Goal: Task Accomplishment & Management: Use online tool/utility

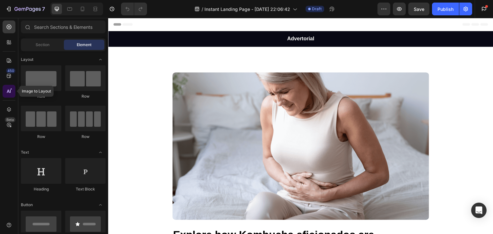
click at [7, 92] on icon at bounding box center [9, 91] width 6 height 6
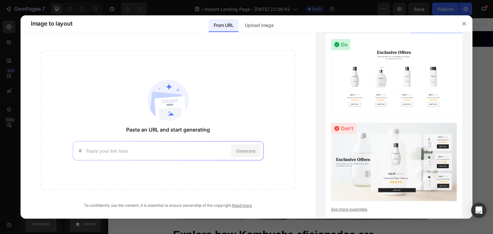
click at [108, 150] on input at bounding box center [157, 151] width 142 height 7
paste input "[URL][DOMAIN_NAME]"
type input "[URL][DOMAIN_NAME]"
click at [187, 165] on div "Paste an URL and start generating [URL][DOMAIN_NAME] Generate" at bounding box center [168, 120] width 254 height 140
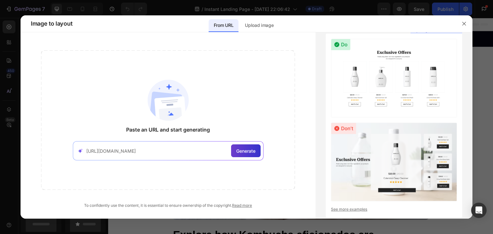
click at [248, 152] on span "Generate" at bounding box center [245, 151] width 19 height 7
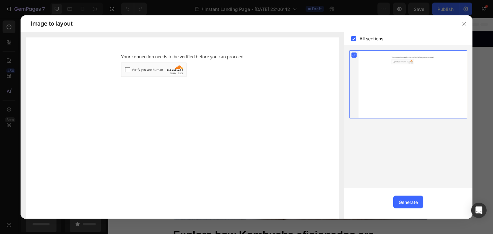
click at [125, 70] on img at bounding box center [182, 135] width 313 height 195
click at [127, 70] on img at bounding box center [182, 135] width 313 height 195
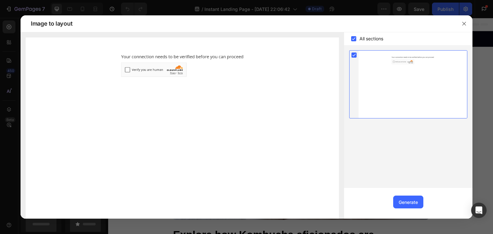
click at [127, 70] on img at bounding box center [182, 135] width 313 height 195
click at [127, 68] on img at bounding box center [182, 135] width 313 height 195
click at [127, 67] on img at bounding box center [182, 135] width 313 height 195
click at [126, 69] on img at bounding box center [182, 135] width 313 height 195
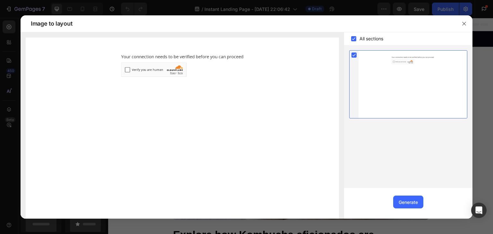
click at [126, 69] on img at bounding box center [182, 135] width 313 height 195
click at [394, 61] on div at bounding box center [412, 85] width 108 height 68
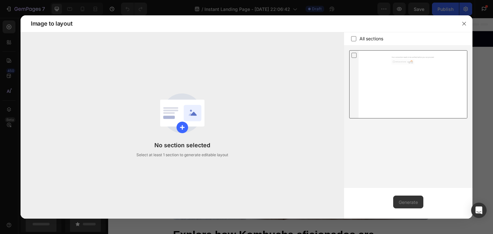
click at [355, 55] on icon at bounding box center [354, 55] width 6 height 7
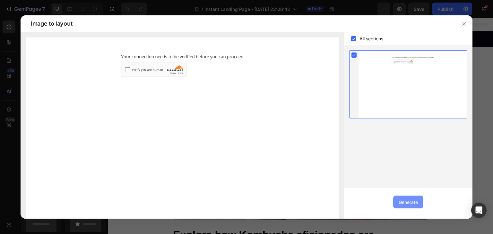
click at [409, 201] on div "Generate" at bounding box center [407, 202] width 19 height 7
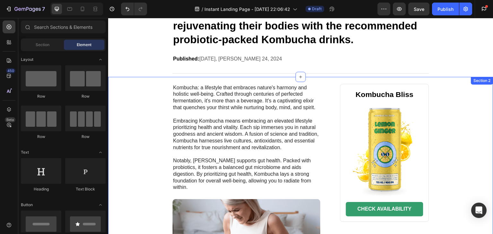
scroll to position [203, 0]
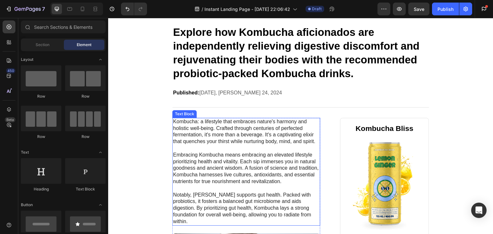
click at [261, 159] on p "Kombucha: a lifestyle that embraces nature's harmony and holistic well-being. C…" at bounding box center [246, 172] width 147 height 107
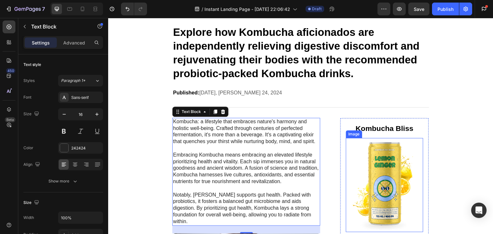
click at [374, 166] on img at bounding box center [384, 185] width 77 height 95
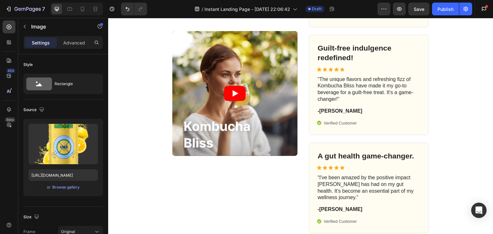
scroll to position [1524, 0]
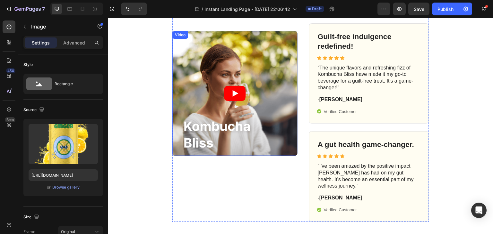
click at [238, 96] on icon "Play" at bounding box center [235, 93] width 22 height 15
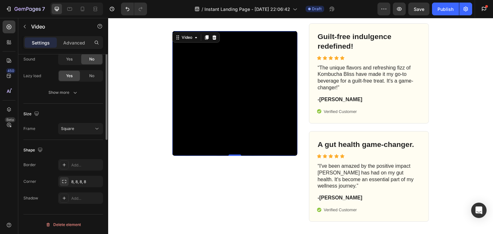
scroll to position [0, 0]
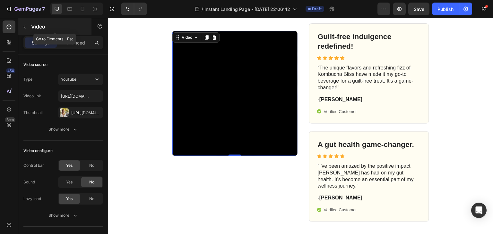
click at [25, 27] on icon "button" at bounding box center [24, 26] width 5 height 5
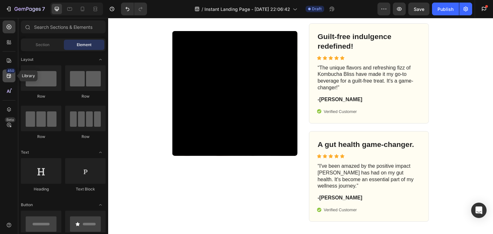
click at [9, 75] on icon at bounding box center [9, 76] width 6 height 6
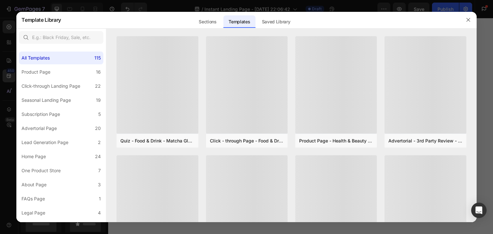
click at [9, 75] on div at bounding box center [246, 117] width 493 height 234
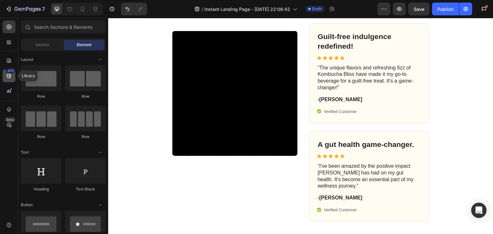
click at [9, 75] on icon at bounding box center [9, 76] width 6 height 6
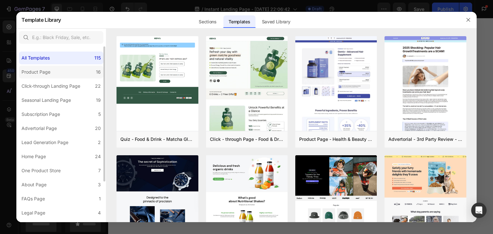
click at [42, 71] on div "Product Page" at bounding box center [35, 72] width 29 height 8
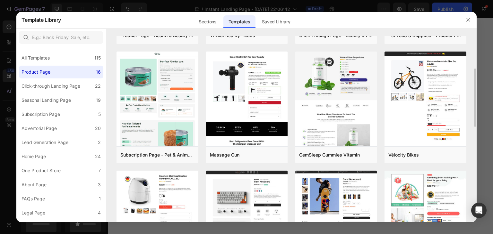
scroll to position [69, 0]
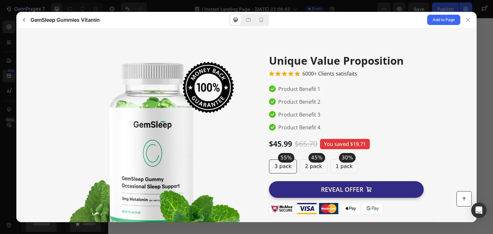
scroll to position [0, 0]
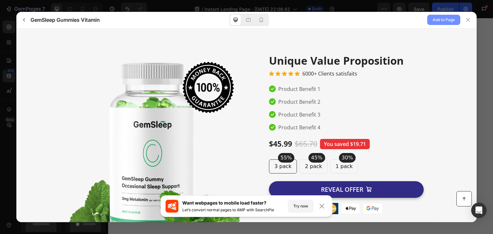
click at [446, 19] on span "Add to Page" at bounding box center [443, 20] width 22 height 8
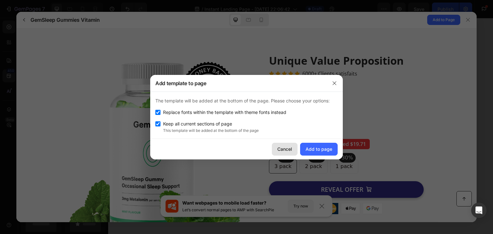
click at [282, 147] on div "Cancel" at bounding box center [284, 149] width 15 height 7
click at [281, 146] on div "$45.99" at bounding box center [280, 144] width 23 height 10
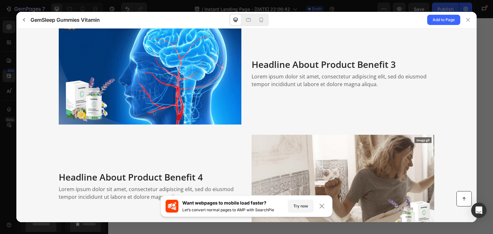
scroll to position [948, 0]
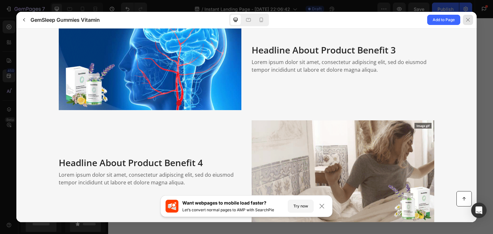
click at [468, 23] on div at bounding box center [467, 20] width 10 height 10
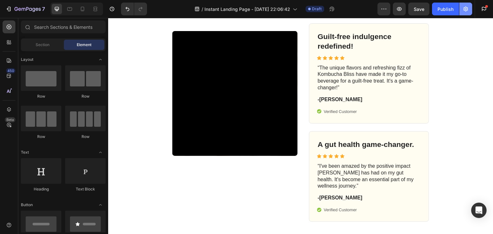
click at [464, 7] on icon "button" at bounding box center [465, 9] width 6 height 6
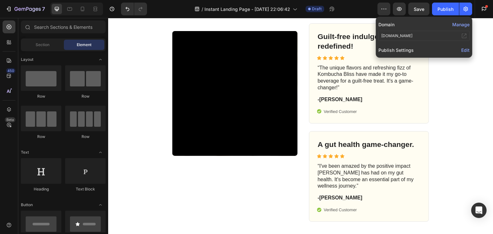
click at [463, 25] on button "Manage" at bounding box center [460, 24] width 17 height 7
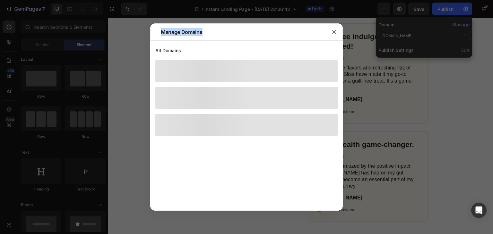
drag, startPoint x: 354, startPoint y: 7, endPoint x: 463, endPoint y: 25, distance: 110.2
click at [463, 25] on div at bounding box center [246, 117] width 493 height 234
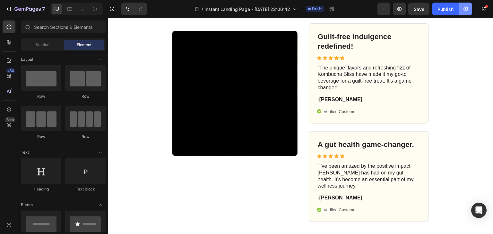
click at [465, 10] on icon "button" at bounding box center [465, 9] width 6 height 6
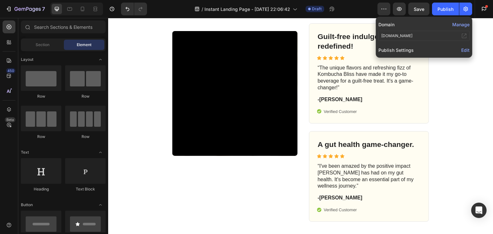
click at [455, 25] on button "Manage" at bounding box center [460, 24] width 17 height 7
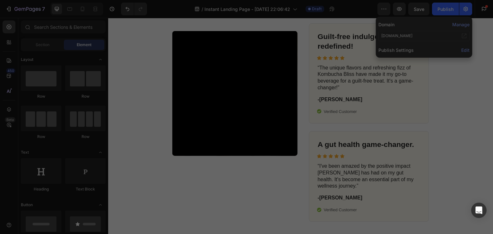
click at [455, 25] on div at bounding box center [246, 117] width 493 height 234
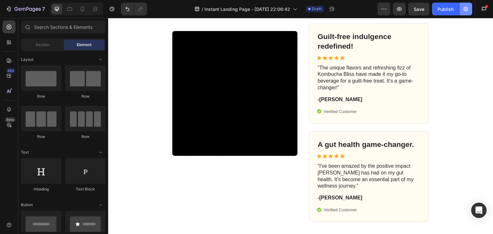
click at [465, 9] on icon "button" at bounding box center [466, 9] width 2 height 2
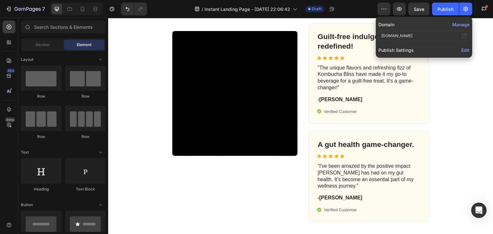
click at [462, 23] on button "Manage" at bounding box center [460, 24] width 17 height 7
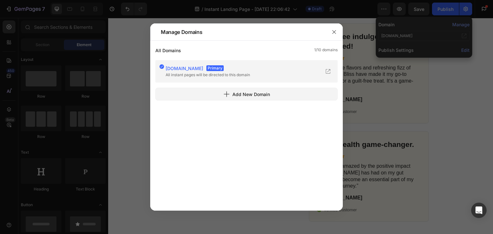
click at [189, 69] on span "[DOMAIN_NAME]" at bounding box center [184, 68] width 38 height 5
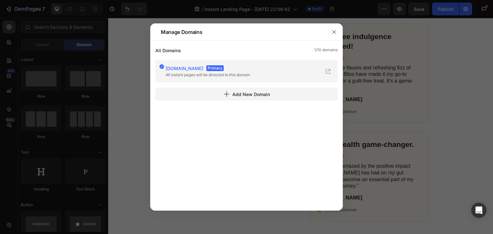
click at [173, 67] on span "[DOMAIN_NAME]" at bounding box center [184, 68] width 38 height 5
click at [182, 70] on span "[DOMAIN_NAME]" at bounding box center [184, 68] width 38 height 5
click at [462, 46] on div at bounding box center [246, 117] width 493 height 234
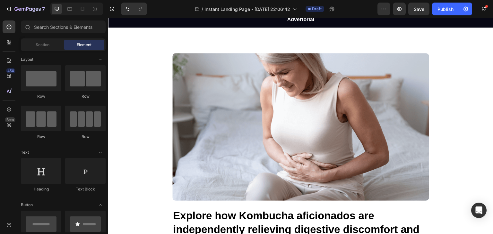
scroll to position [0, 0]
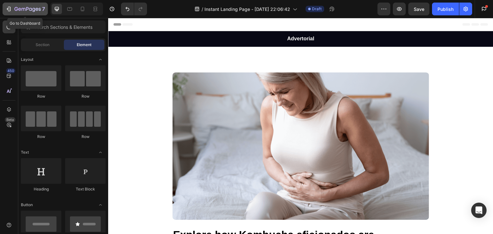
click at [17, 11] on icon "button" at bounding box center [27, 9] width 26 height 5
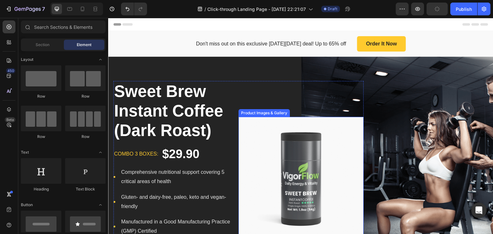
click at [304, 151] on img at bounding box center [300, 179] width 125 height 125
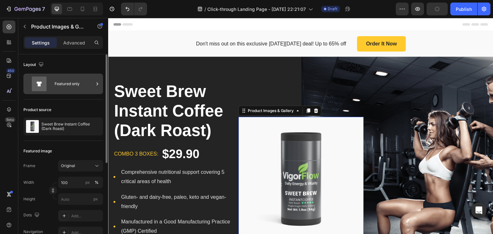
click at [81, 82] on div "Featured only" at bounding box center [74, 84] width 39 height 15
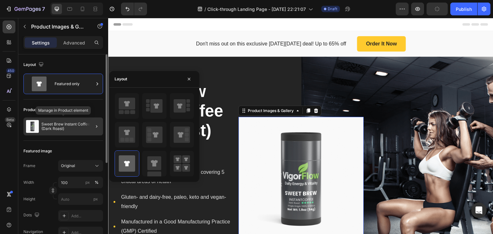
click at [76, 125] on p "Sweet Brew Instant Coffee (Dark Roast)" at bounding box center [70, 126] width 59 height 9
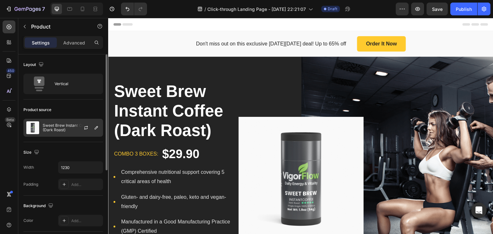
click at [78, 125] on div at bounding box center [88, 127] width 28 height 17
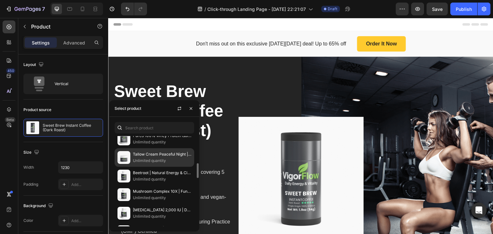
scroll to position [346, 0]
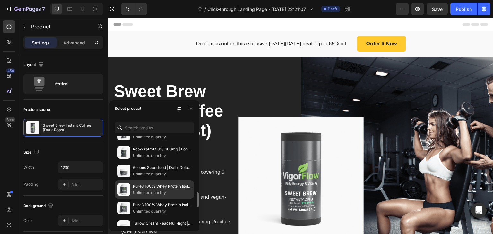
click at [154, 184] on p "Pure3 100% Whey Protein Isolate (Chocolate) | Strength & Recovery Fuel" at bounding box center [162, 186] width 58 height 6
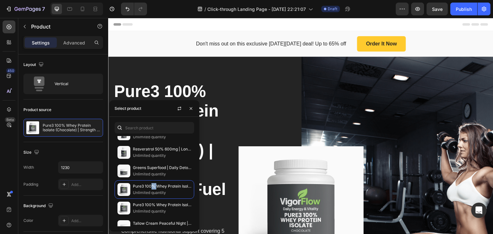
scroll to position [0, 0]
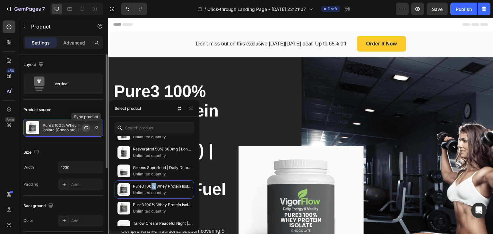
click at [85, 126] on icon "button" at bounding box center [85, 127] width 5 height 5
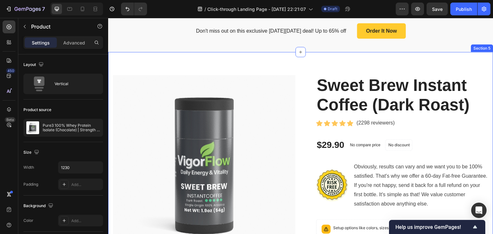
scroll to position [474, 0]
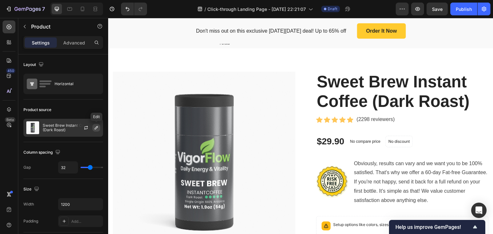
click at [95, 128] on icon "button" at bounding box center [96, 127] width 5 height 5
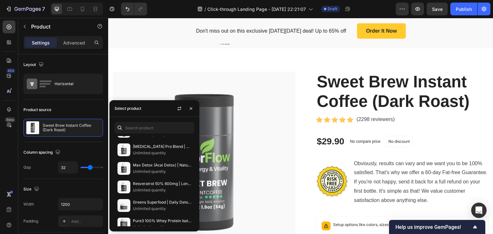
scroll to position [346, 0]
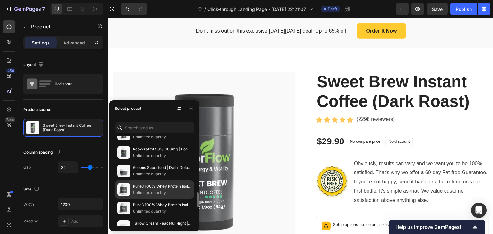
click at [151, 186] on p "Pure3 100% Whey Protein Isolate (Chocolate) | Strength & Recovery Fuel" at bounding box center [162, 186] width 58 height 6
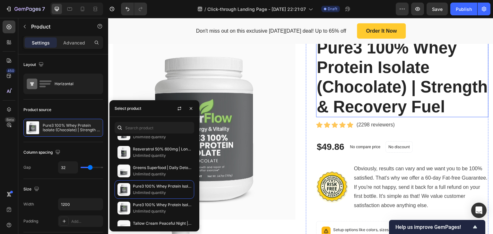
scroll to position [542, 0]
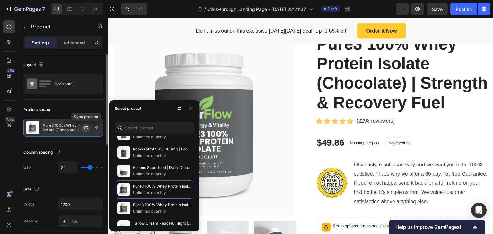
click at [85, 126] on icon "button" at bounding box center [85, 127] width 5 height 5
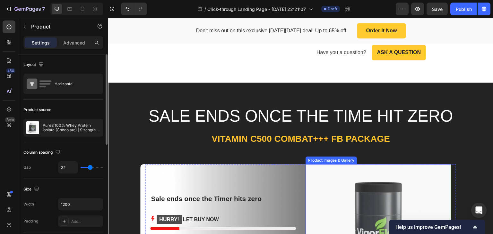
scroll to position [1863, 0]
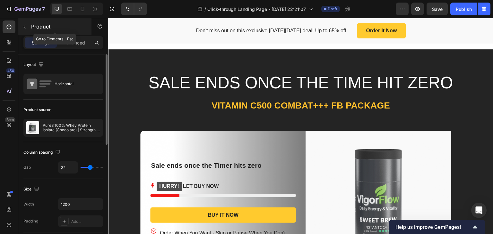
click at [26, 28] on icon "button" at bounding box center [24, 26] width 5 height 5
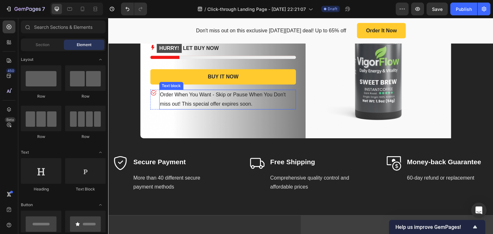
scroll to position [1830, 0]
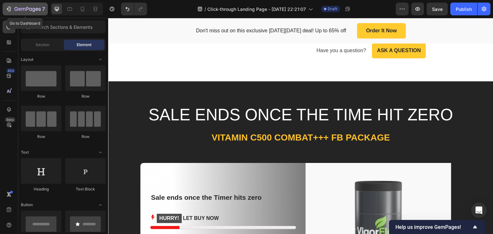
click at [27, 6] on div "7" at bounding box center [29, 9] width 30 height 8
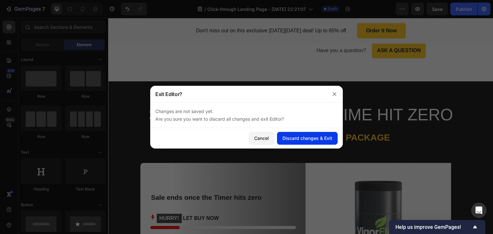
click at [302, 139] on div "Discard changes & Exit" at bounding box center [307, 138] width 50 height 7
